Goal: Use online tool/utility: Utilize a website feature to perform a specific function

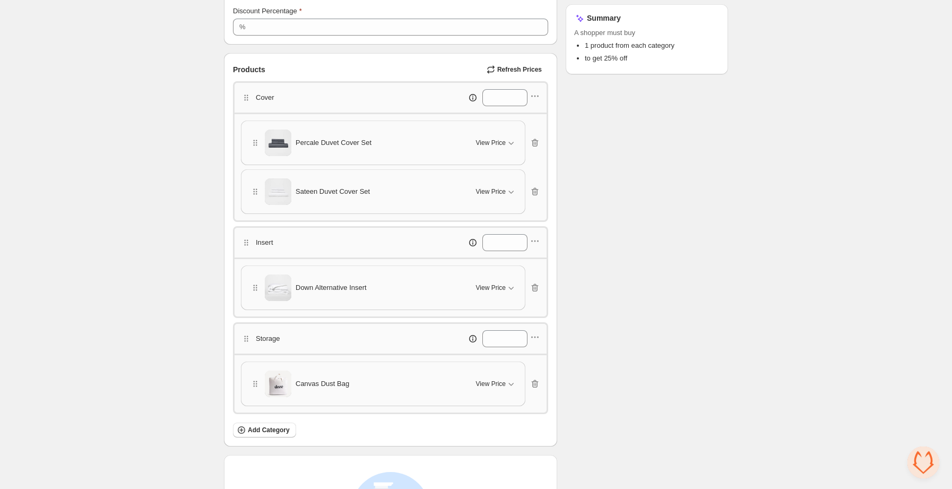
scroll to position [221, 0]
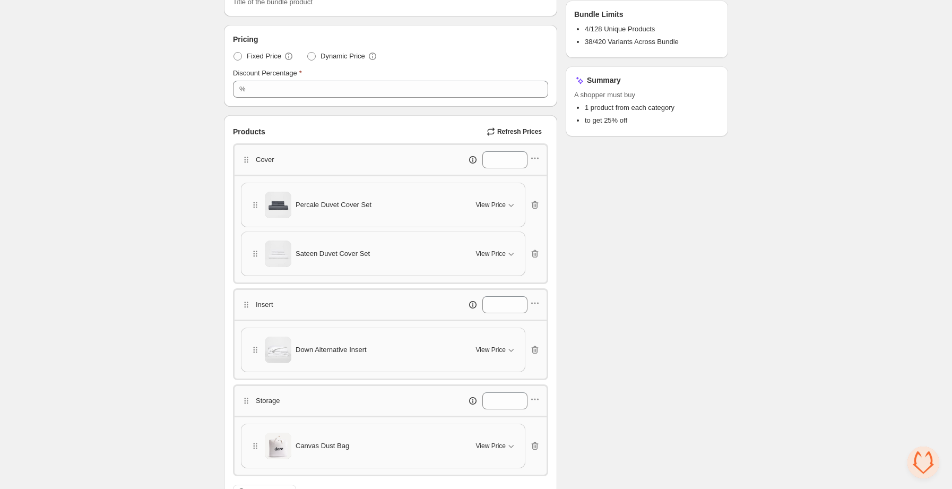
scroll to position [205, 0]
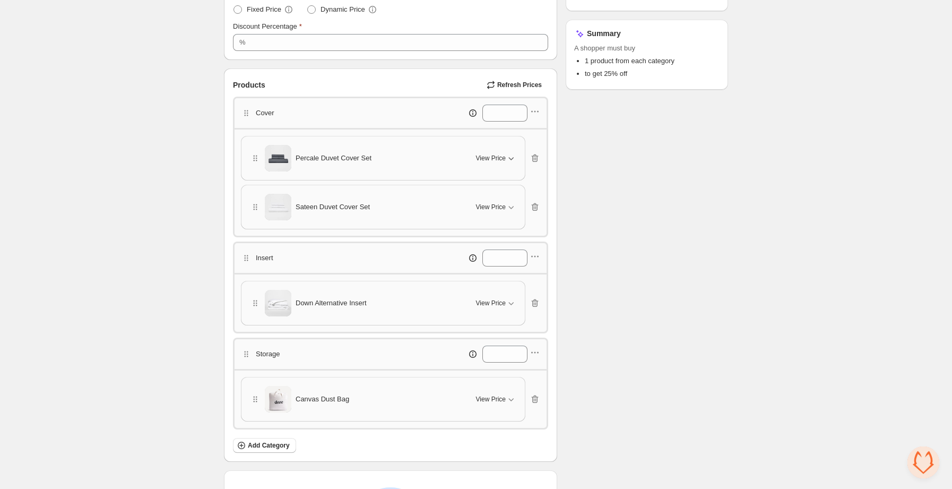
click at [499, 156] on span "View Price" at bounding box center [491, 158] width 30 height 8
